Goal: Find specific page/section: Find specific page/section

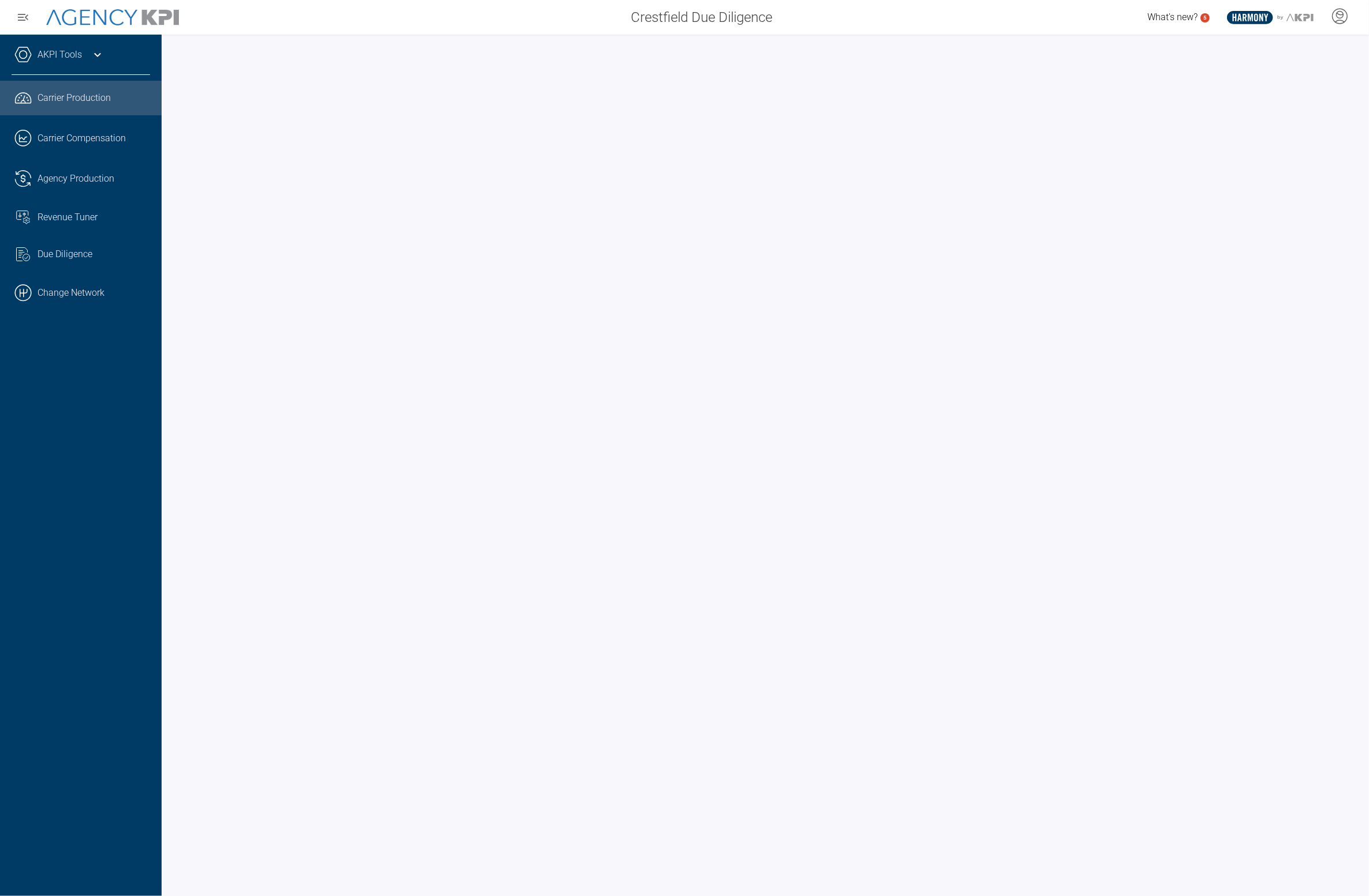
click at [57, 217] on span "Revenue Tuner" at bounding box center [67, 217] width 60 height 14
click at [98, 297] on link ".cls-1{fill:none;stroke:#000;stroke-linecap:round;stroke-linejoin:round;stroke-…" at bounding box center [80, 292] width 162 height 34
click at [110, 250] on div "Revenue Tuner" at bounding box center [93, 254] width 112 height 14
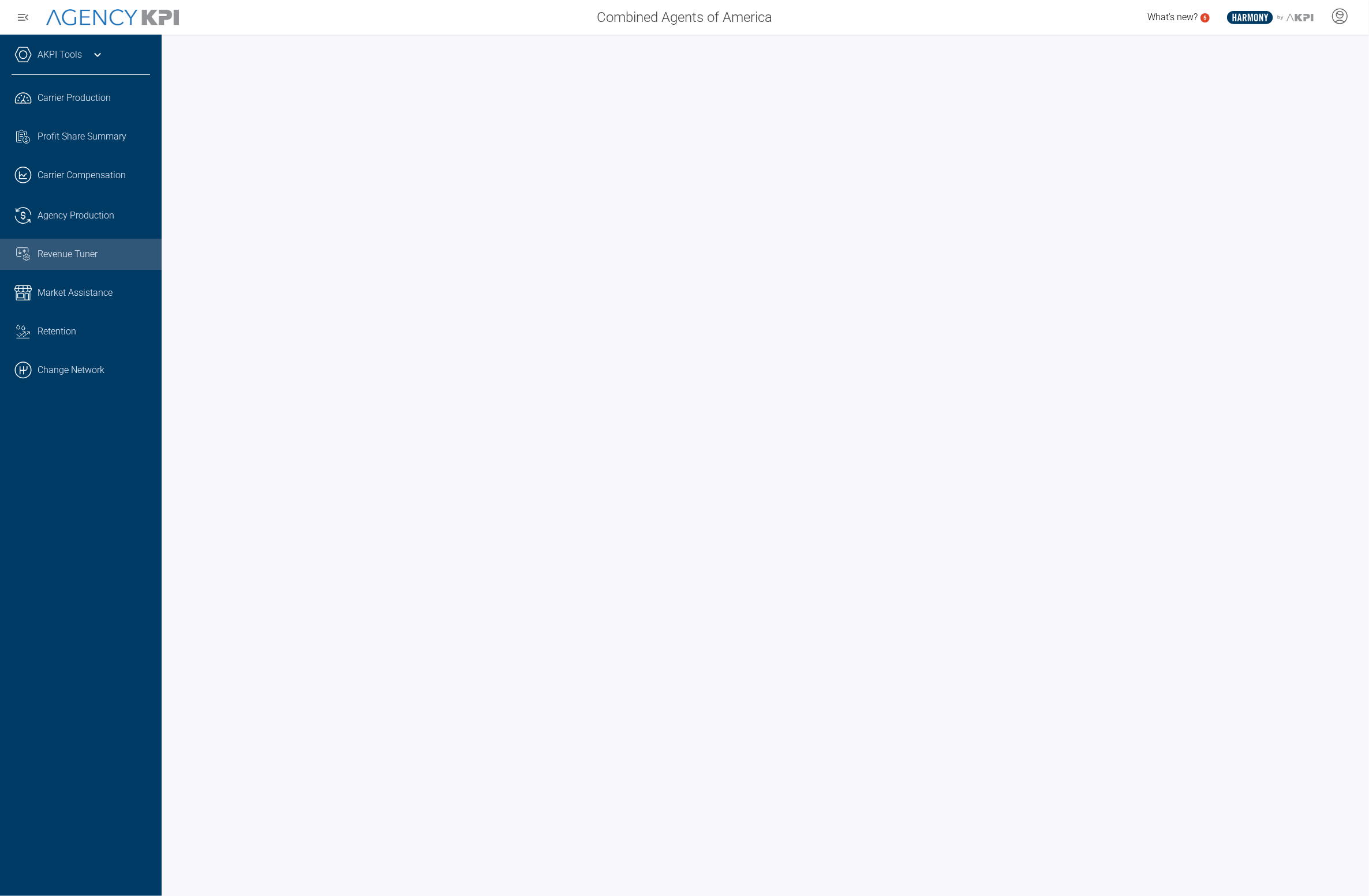
click at [69, 374] on link ".cls-1{fill:none;stroke:#000;stroke-linecap:round;stroke-linejoin:round;stroke-…" at bounding box center [80, 370] width 162 height 34
click at [87, 257] on span "Revenue Tuner" at bounding box center [67, 254] width 60 height 14
